Goal: Find specific page/section: Find specific page/section

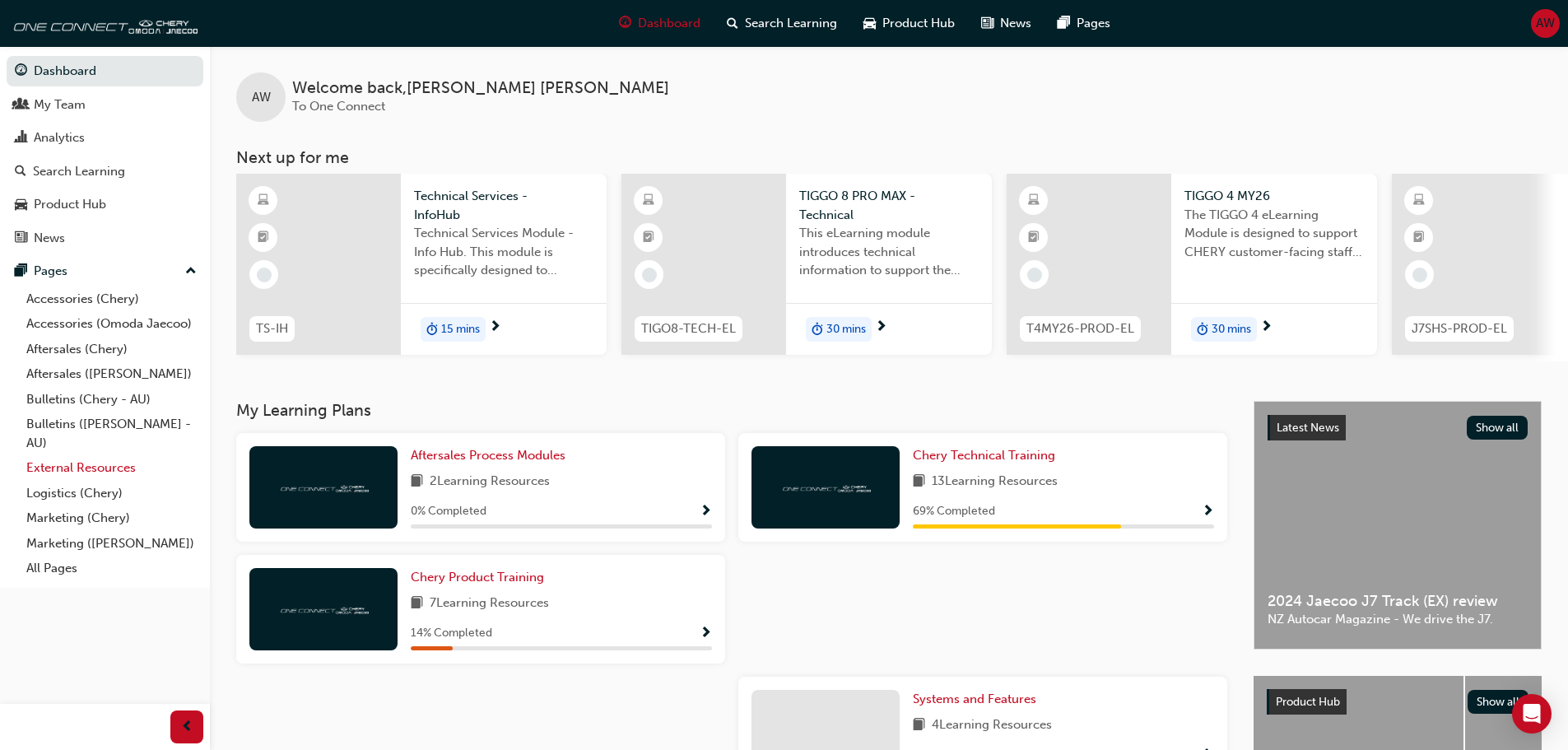
click at [60, 467] on link "External Resources" at bounding box center [111, 467] width 184 height 25
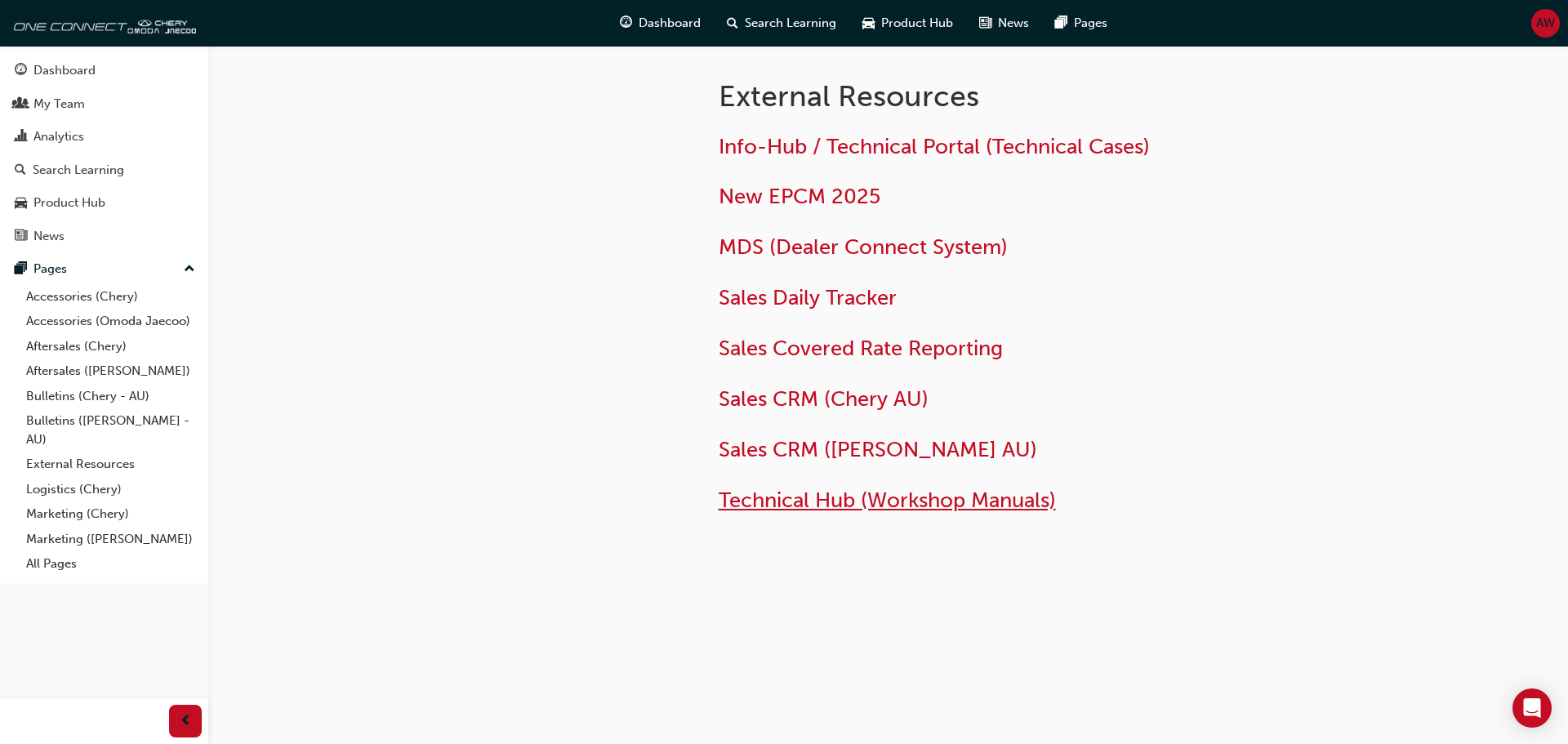
click at [916, 505] on span "Technical Hub (Workshop Manuals)" at bounding box center [887, 500] width 338 height 25
